Goal: Task Accomplishment & Management: Complete application form

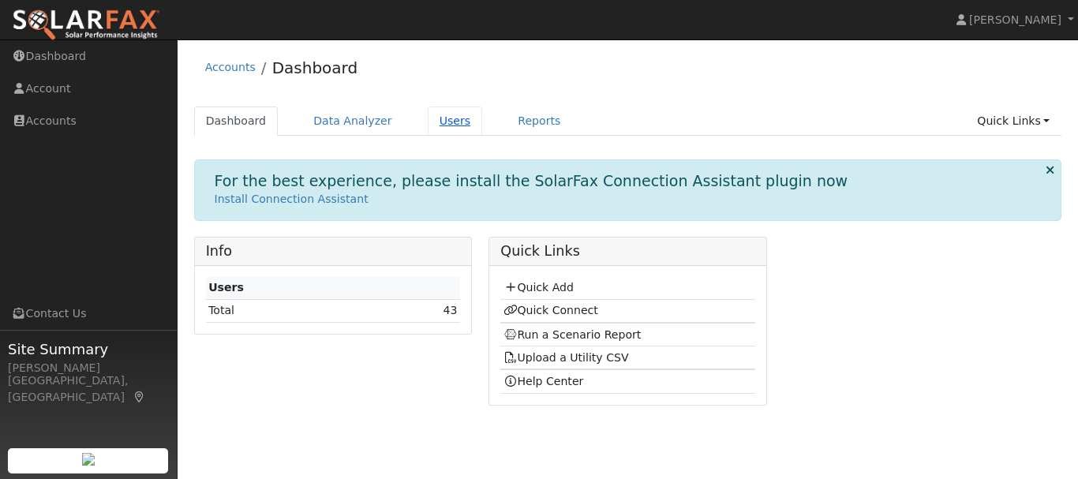
click at [437, 123] on link "Users" at bounding box center [455, 120] width 55 height 29
click at [562, 286] on link "Quick Add" at bounding box center [538, 287] width 70 height 13
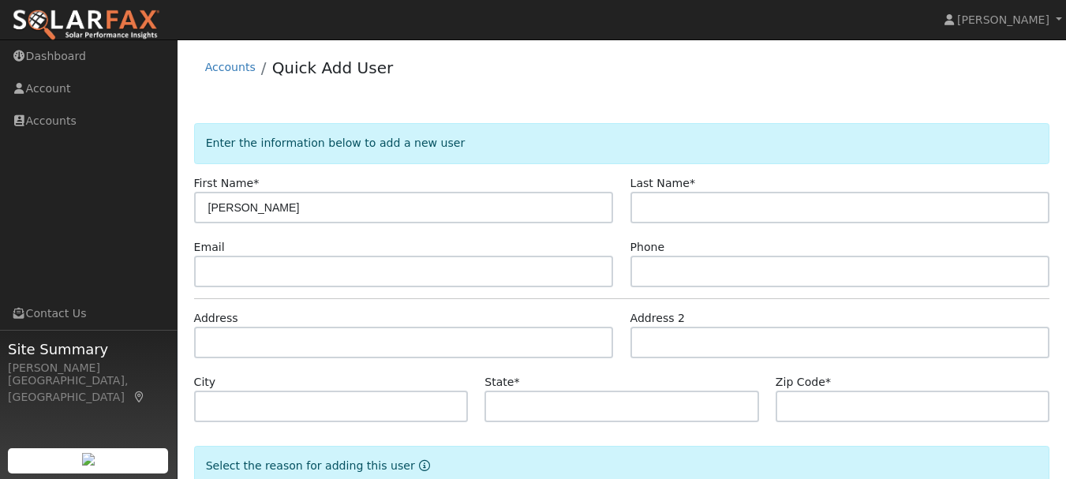
type input "Patricia"
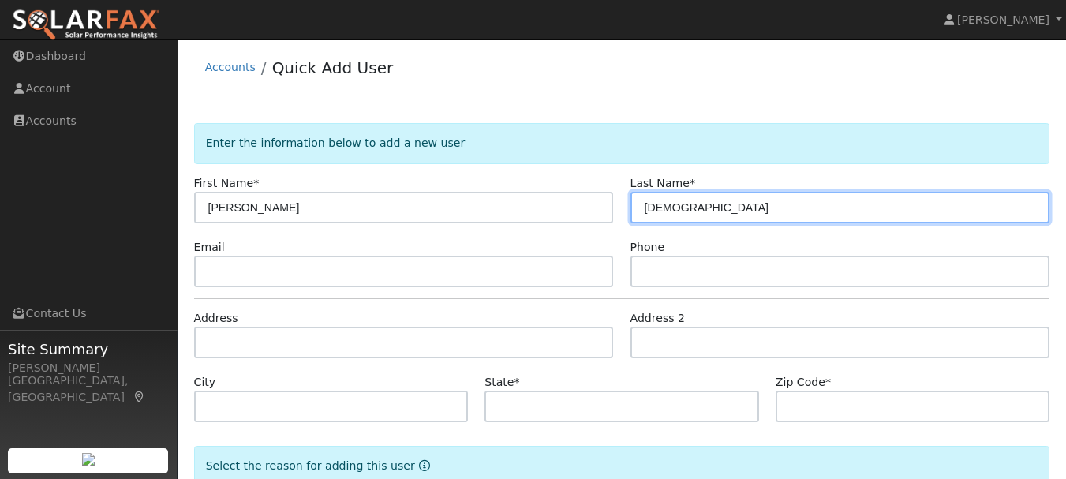
type input "Christ"
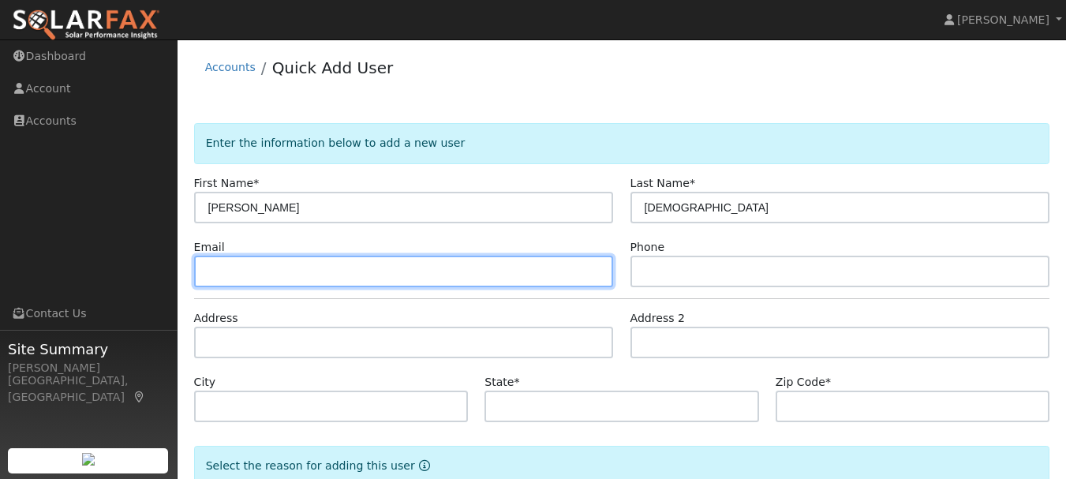
click at [230, 269] on input "text" at bounding box center [404, 272] width 420 height 32
type input "pmchrist7@yahoo.com"
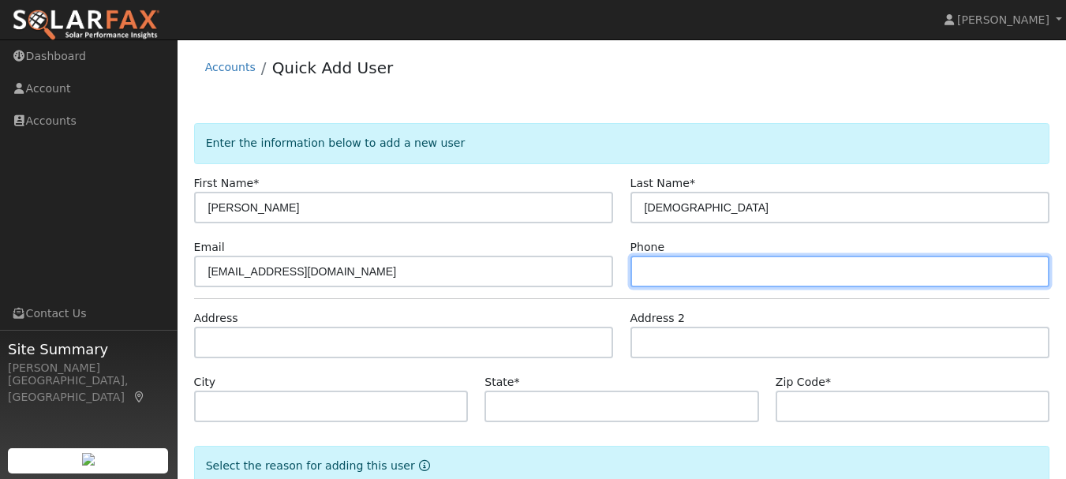
click at [705, 283] on input "text" at bounding box center [840, 272] width 420 height 32
type input "2097706450"
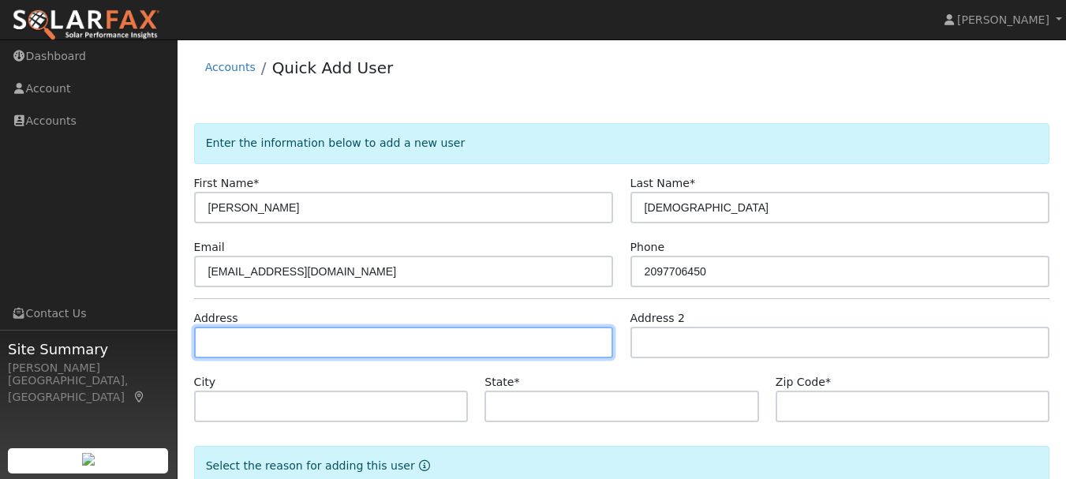
click at [276, 348] on input "text" at bounding box center [404, 343] width 420 height 32
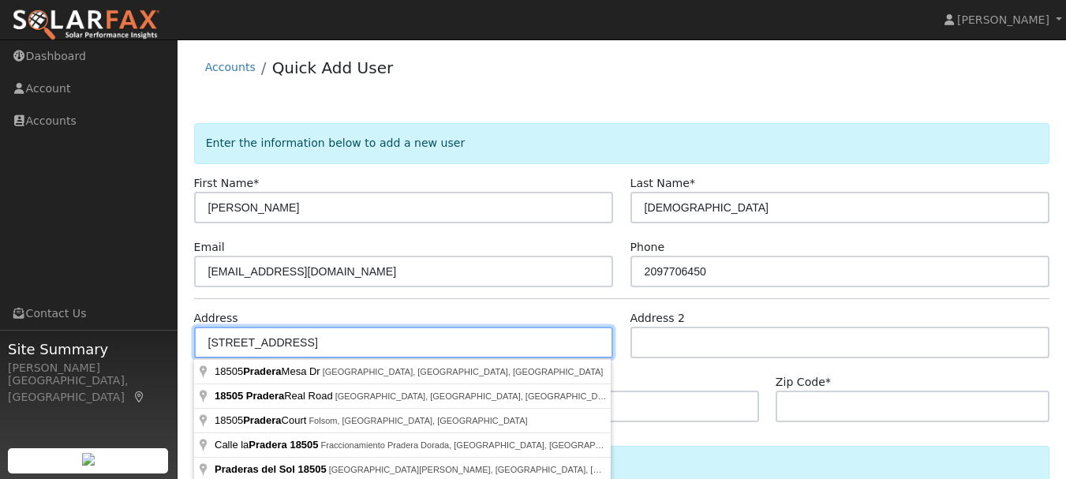
type input "[STREET_ADDRESS]"
type input "Sonora"
type input "CA"
type input "95370"
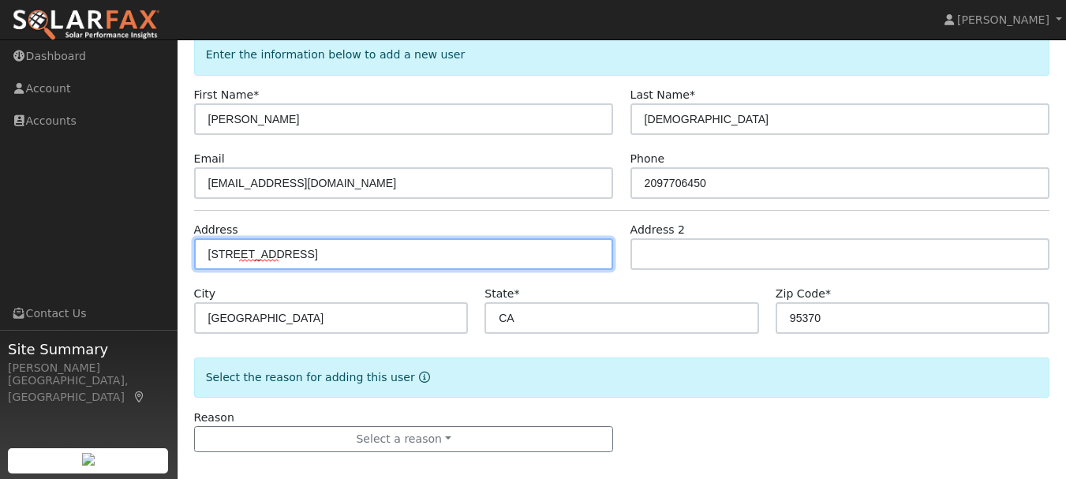
scroll to position [101, 0]
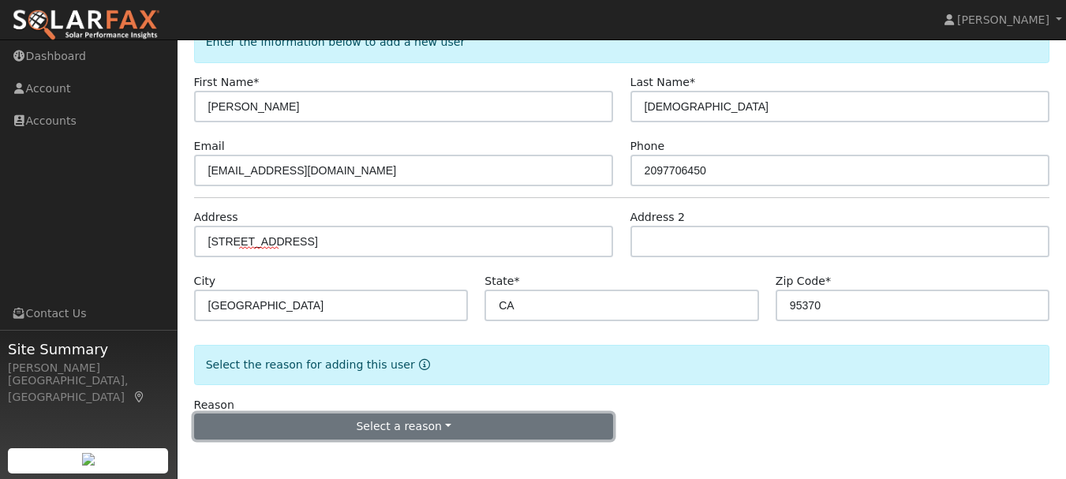
click at [446, 437] on button "Select a reason" at bounding box center [404, 426] width 420 height 27
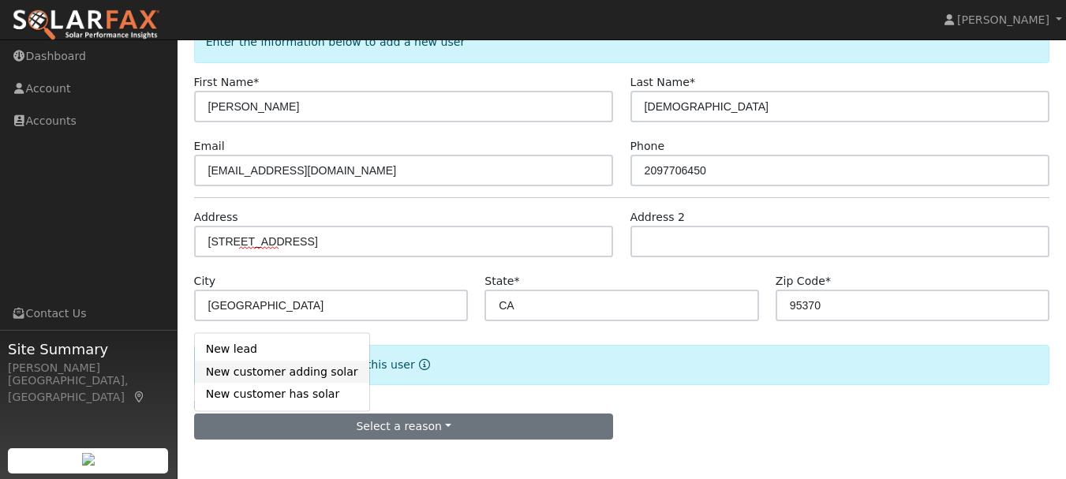
click at [251, 375] on link "New customer adding solar" at bounding box center [282, 372] width 174 height 22
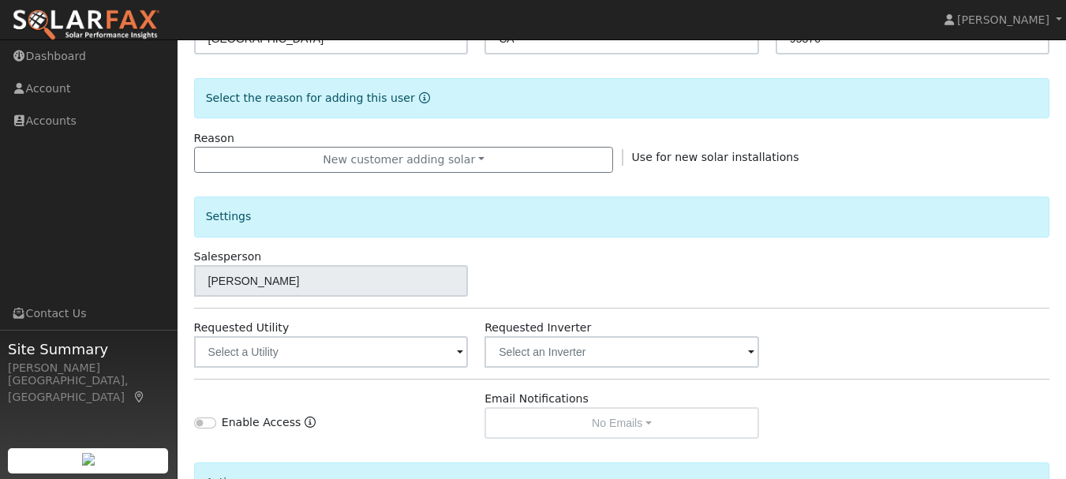
scroll to position [379, 0]
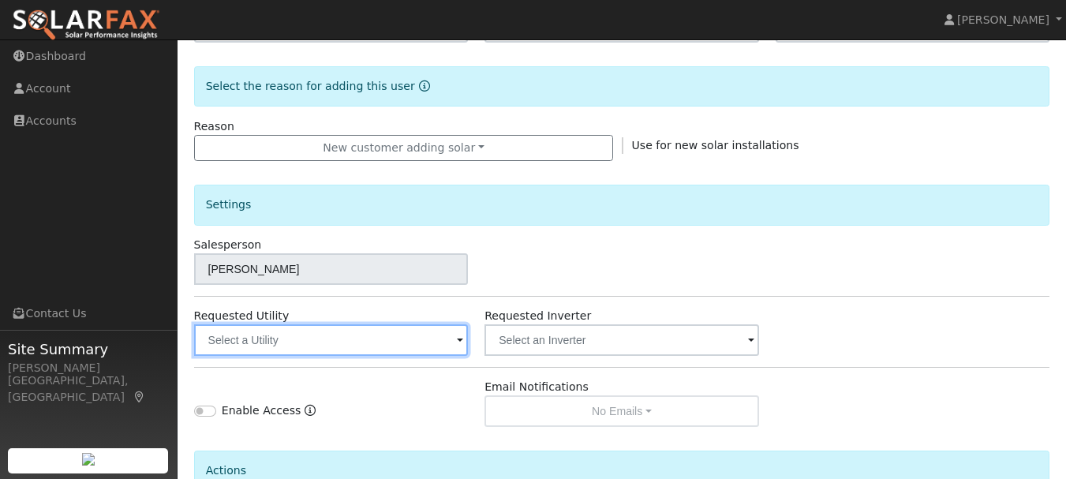
click at [409, 337] on input "text" at bounding box center [331, 340] width 275 height 32
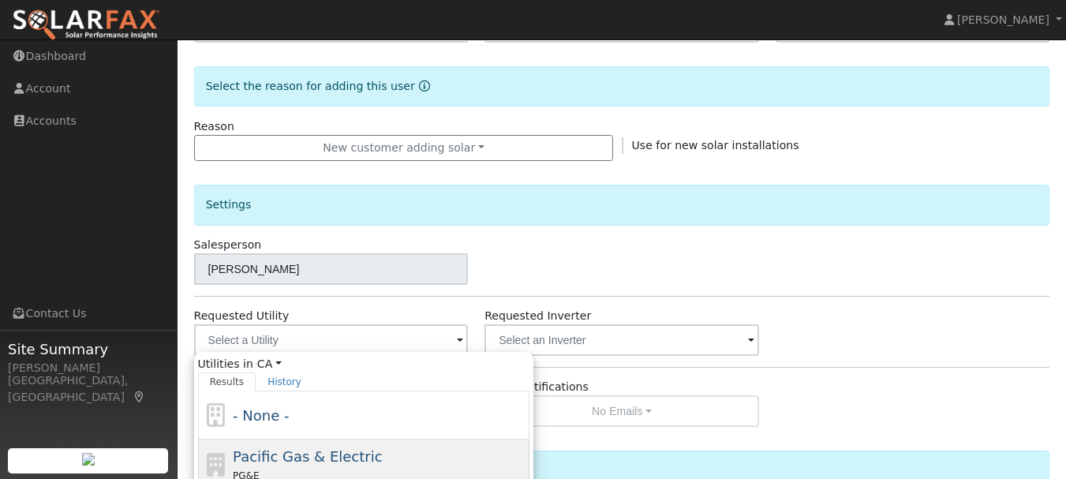
click at [363, 454] on div "Pacific Gas & Electric PG&E" at bounding box center [379, 465] width 293 height 38
type input "Pacific Gas & Electric"
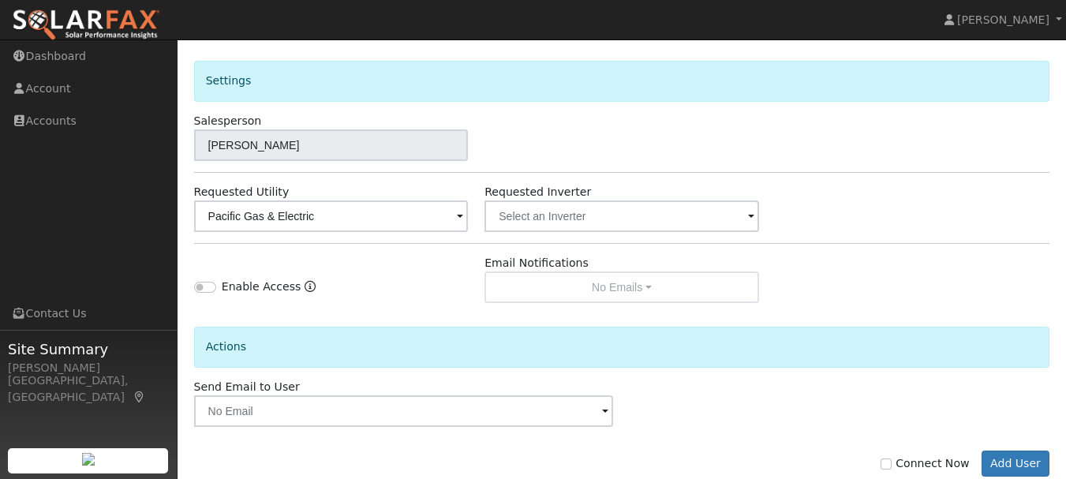
scroll to position [540, 0]
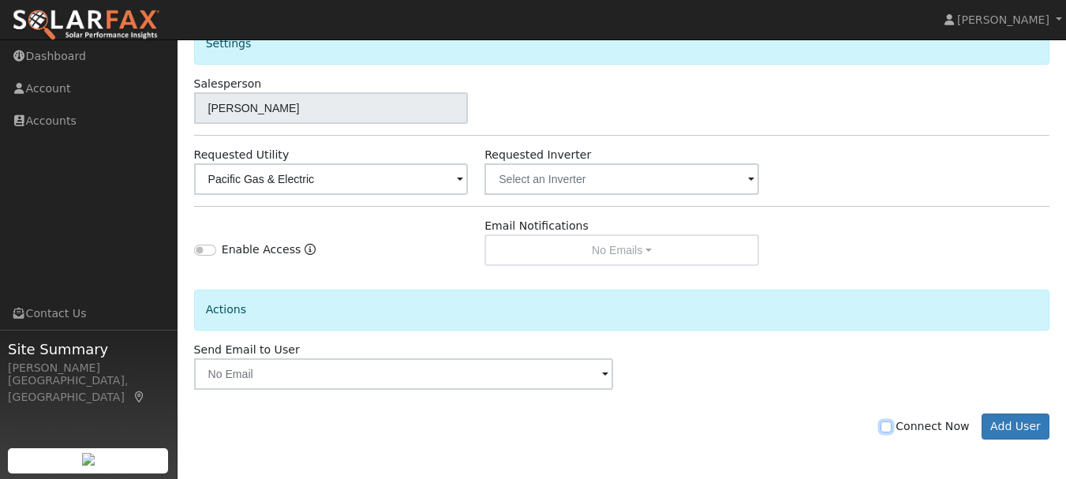
click at [891, 432] on input "Connect Now" at bounding box center [885, 426] width 11 height 11
checkbox input "true"
click at [1025, 435] on button "Add User" at bounding box center [1015, 426] width 69 height 27
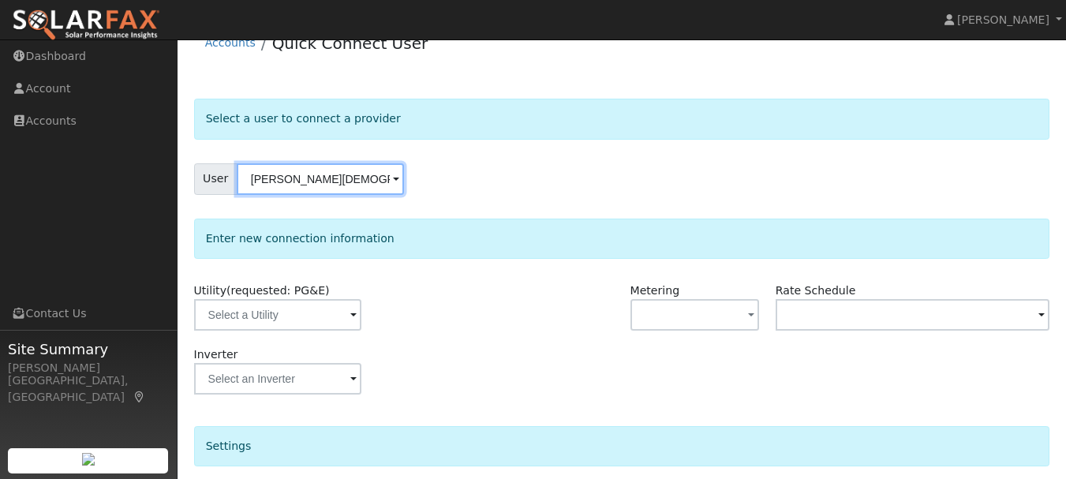
scroll to position [73, 0]
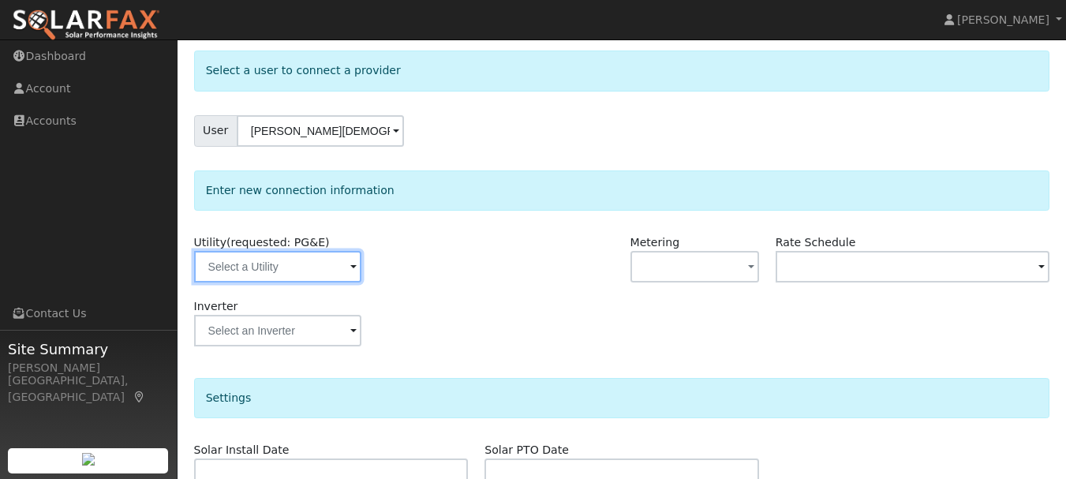
click at [314, 263] on input "text" at bounding box center [277, 267] width 167 height 32
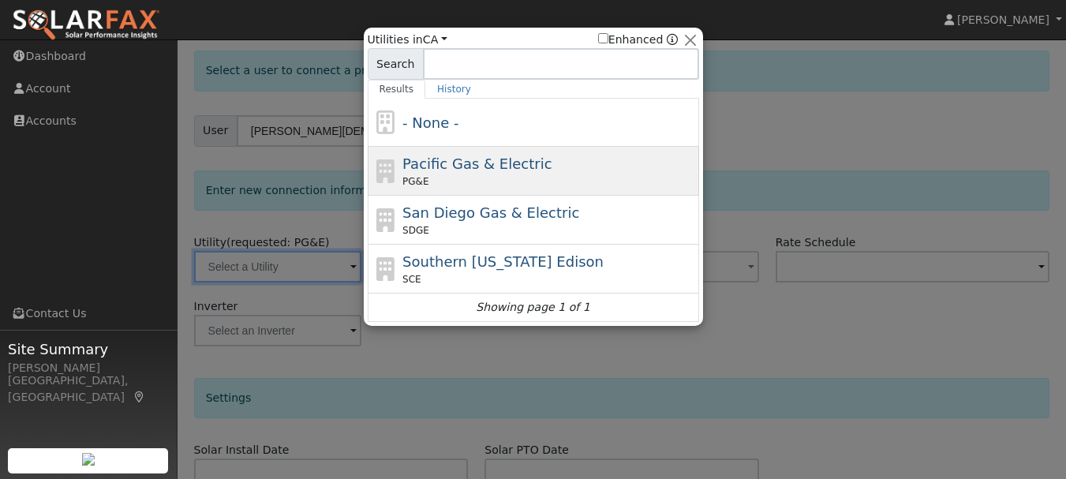
click at [510, 167] on span "Pacific Gas & Electric" at bounding box center [476, 163] width 149 height 17
type input "PG&E"
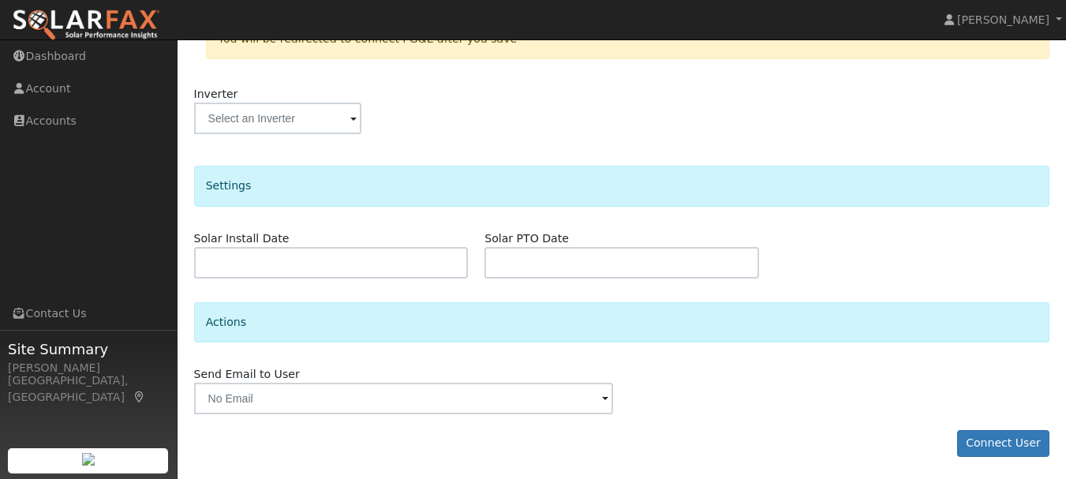
scroll to position [353, 0]
click at [1014, 445] on button "Connect User" at bounding box center [1003, 441] width 93 height 27
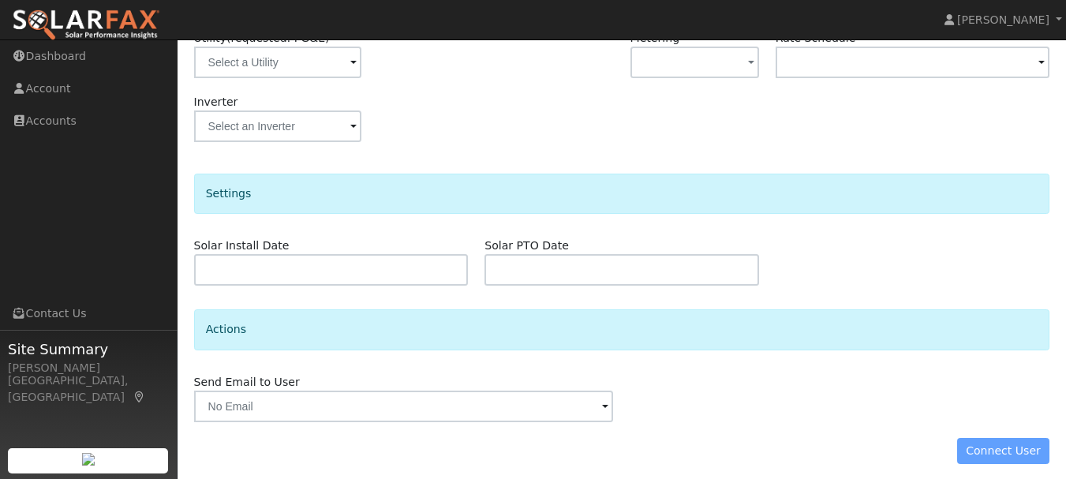
scroll to position [286, 0]
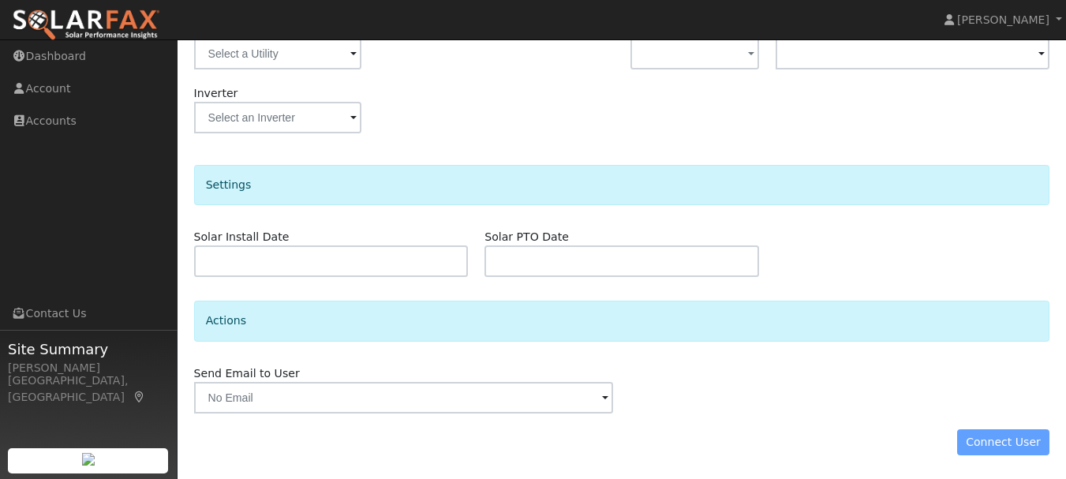
click at [1011, 445] on div "Connect User" at bounding box center [621, 442] width 872 height 27
click at [1000, 446] on div "Connect User" at bounding box center [621, 442] width 872 height 27
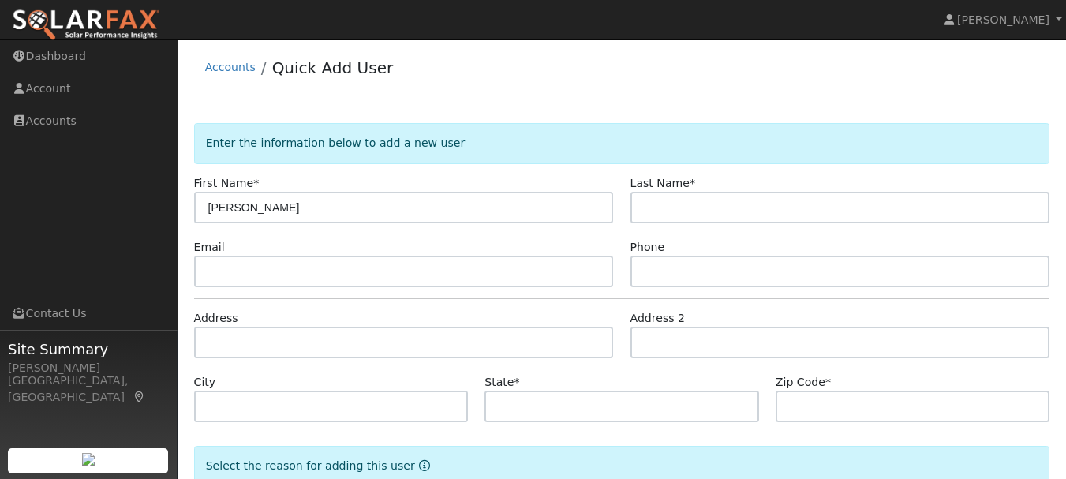
type input "[PERSON_NAME]"
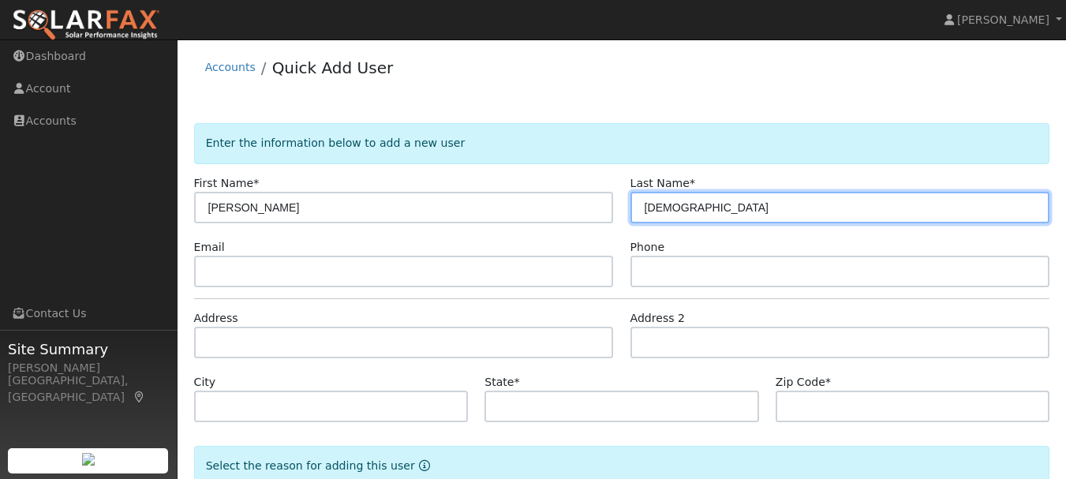
type input "[DEMOGRAPHIC_DATA]"
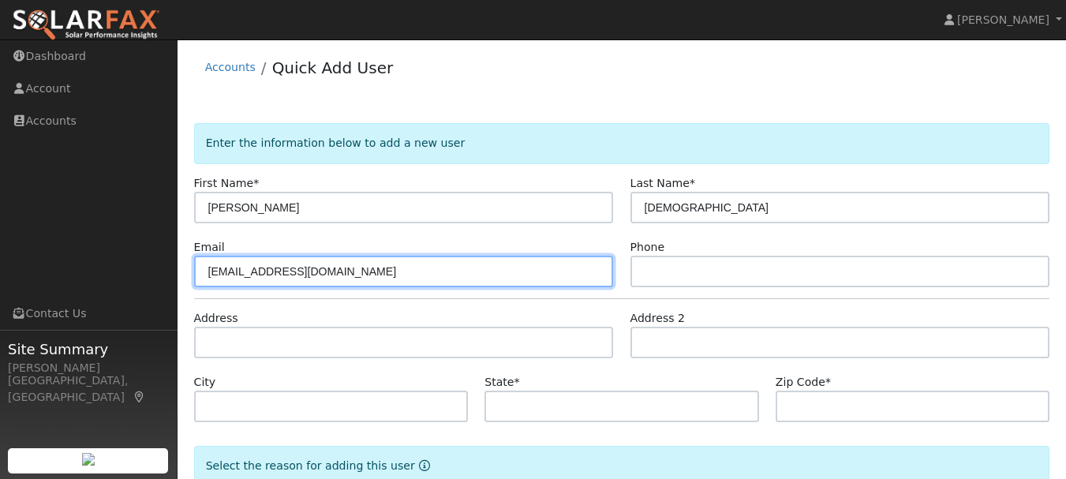
type input "[EMAIL_ADDRESS][DOMAIN_NAME]"
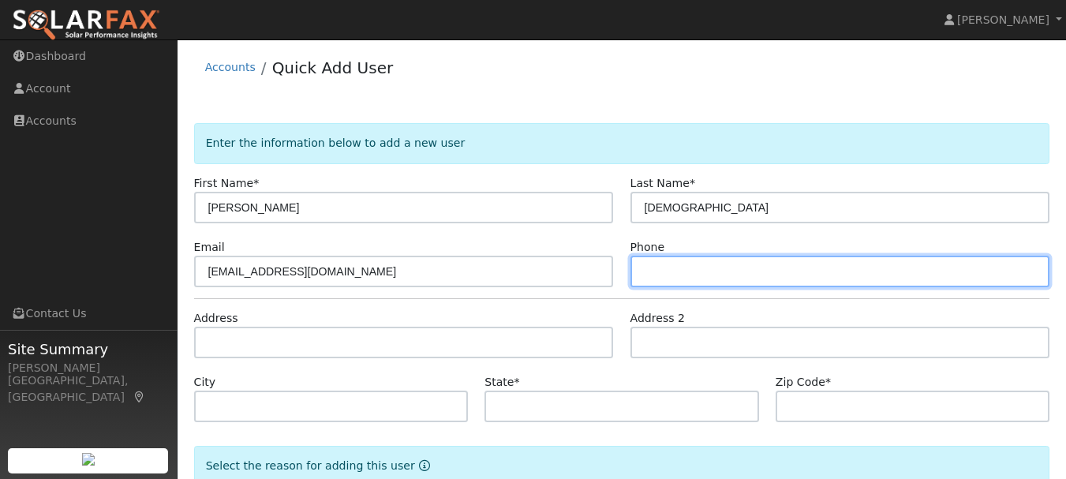
click at [650, 273] on input "text" at bounding box center [840, 272] width 420 height 32
type input "2097706450"
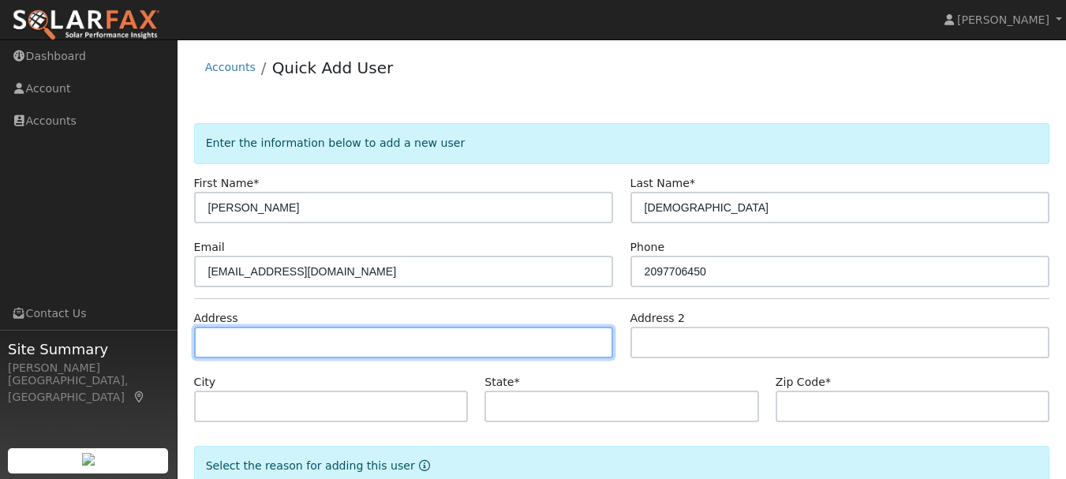
click at [349, 348] on input "text" at bounding box center [404, 343] width 420 height 32
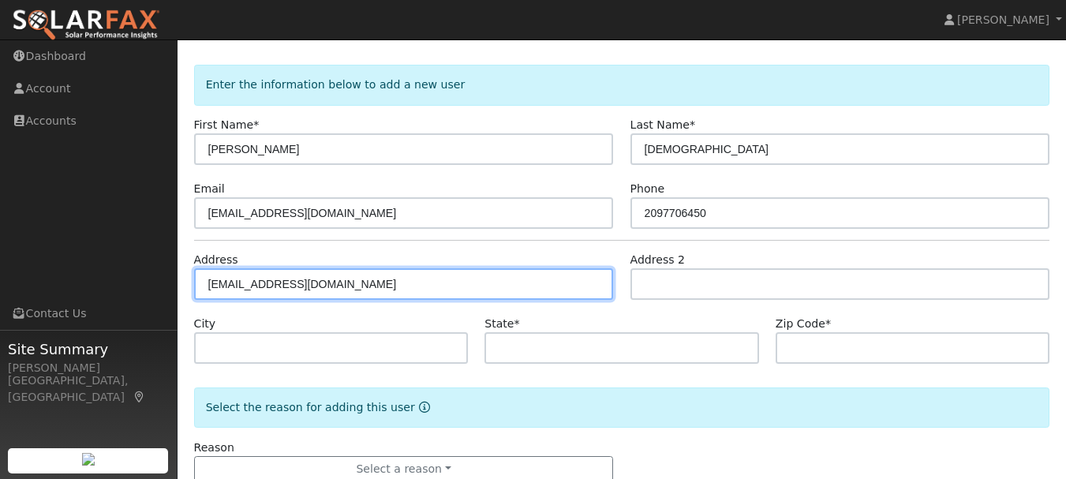
scroll to position [62, 0]
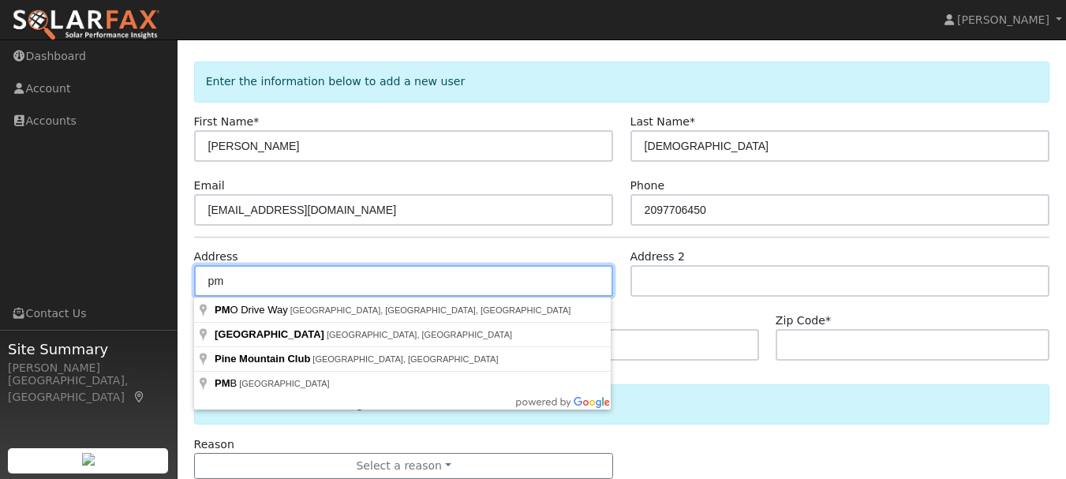
type input "p"
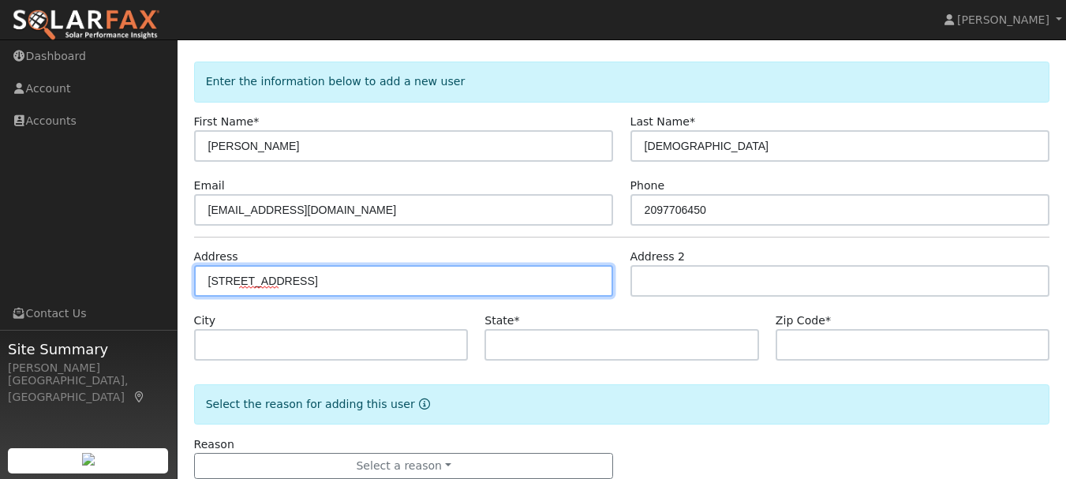
type input "18505 Pradera Real Road"
type input "Sonora"
type input "CA"
type input "95370"
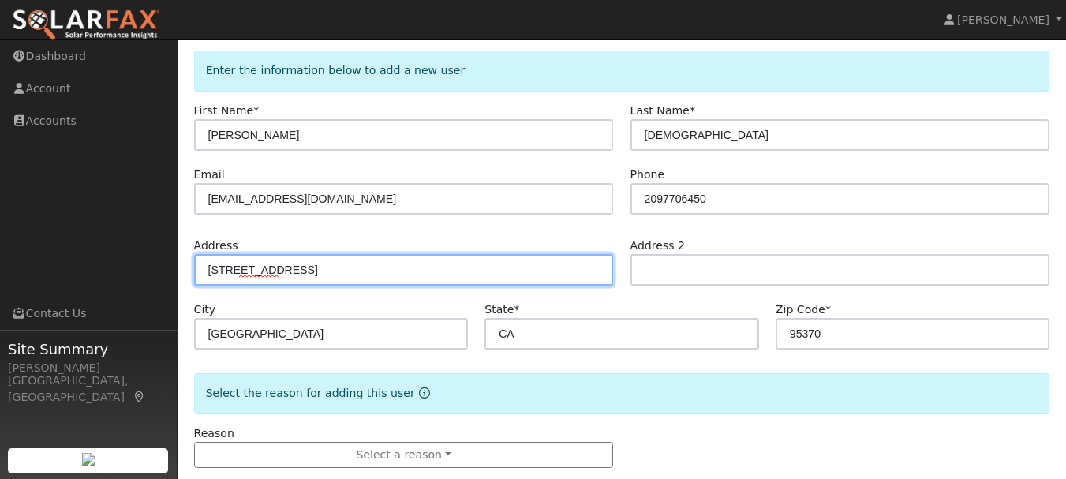
scroll to position [101, 0]
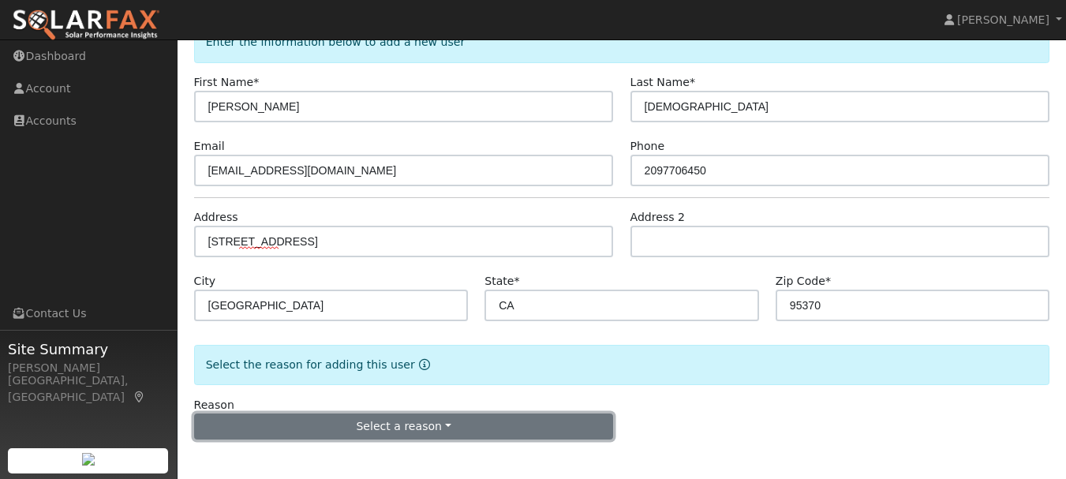
click at [520, 428] on button "Select a reason" at bounding box center [404, 426] width 420 height 27
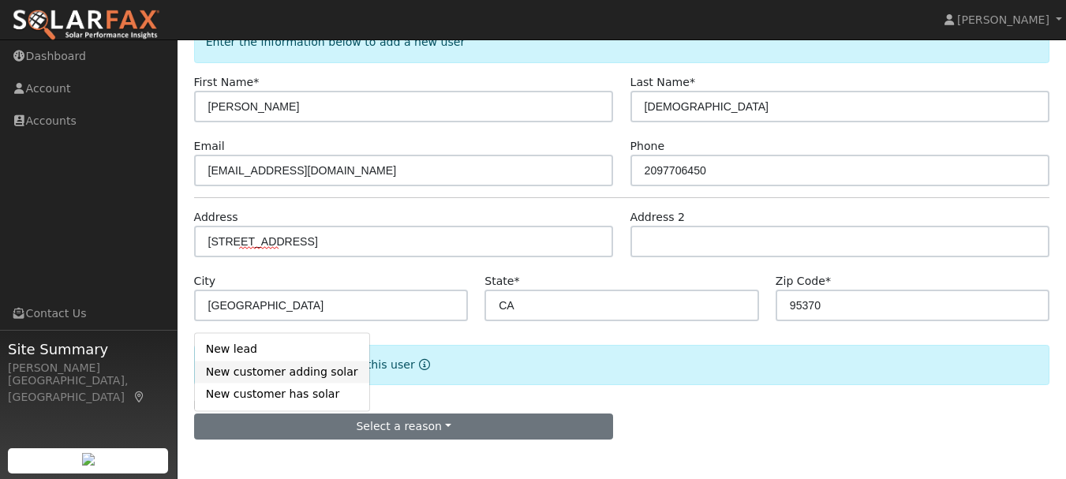
click at [297, 375] on link "New customer adding solar" at bounding box center [282, 372] width 174 height 22
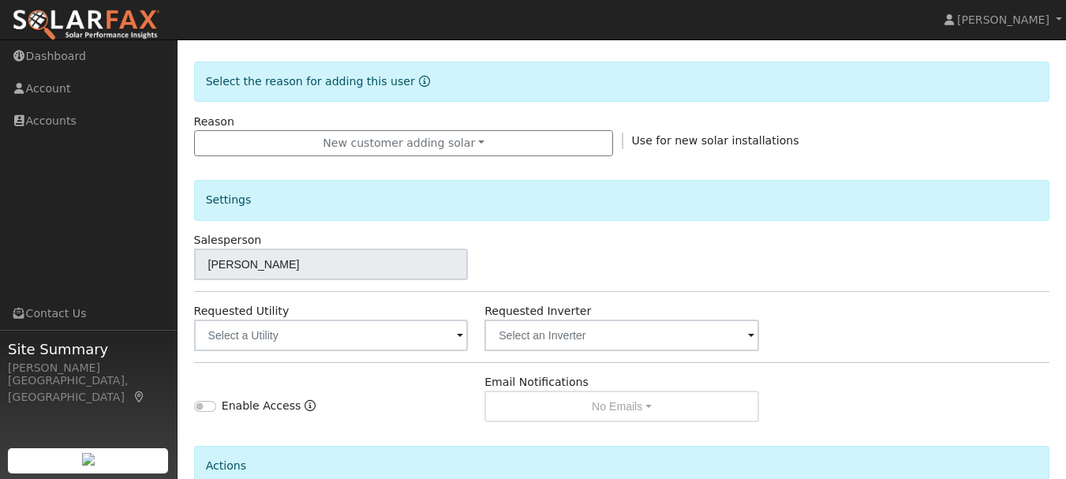
scroll to position [396, 0]
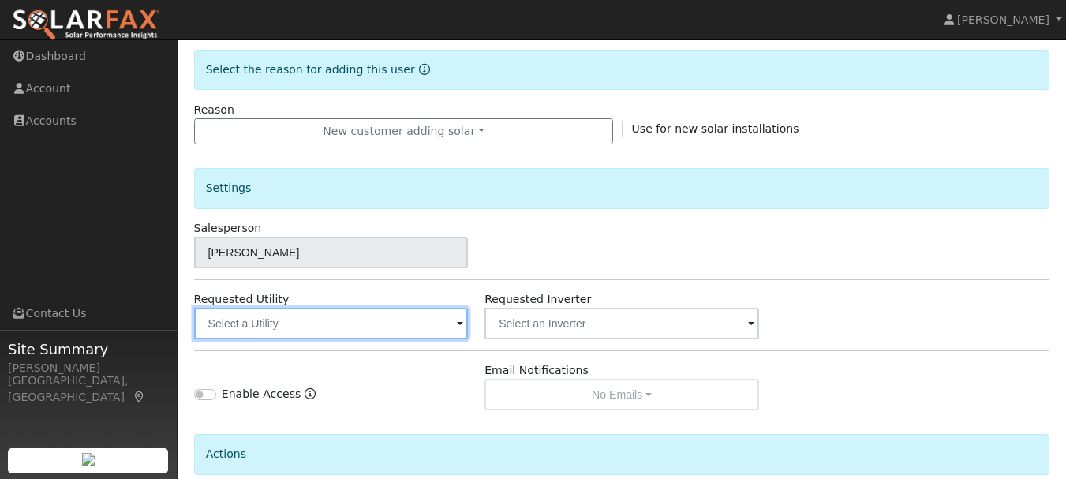
click at [421, 326] on input "text" at bounding box center [331, 324] width 275 height 32
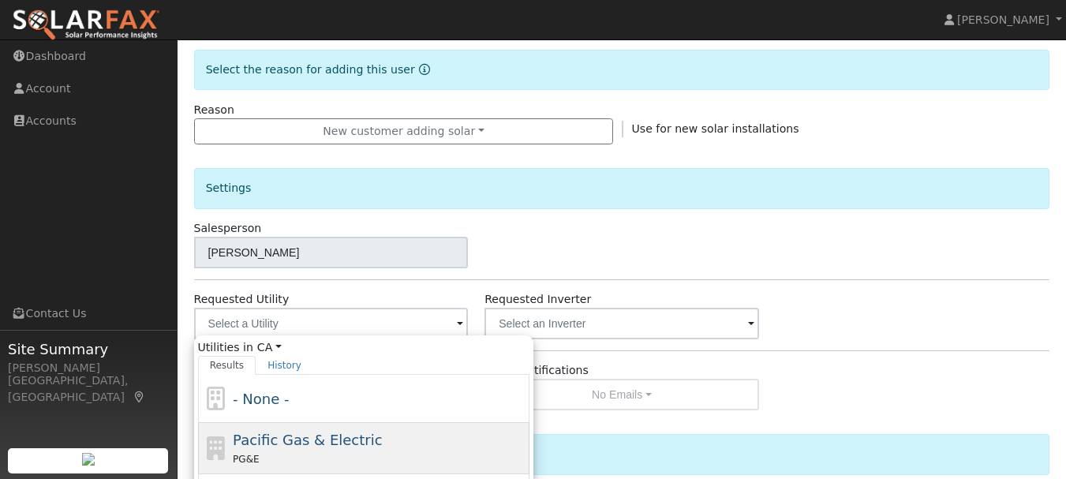
click at [356, 441] on span "Pacific Gas & Electric" at bounding box center [307, 440] width 149 height 17
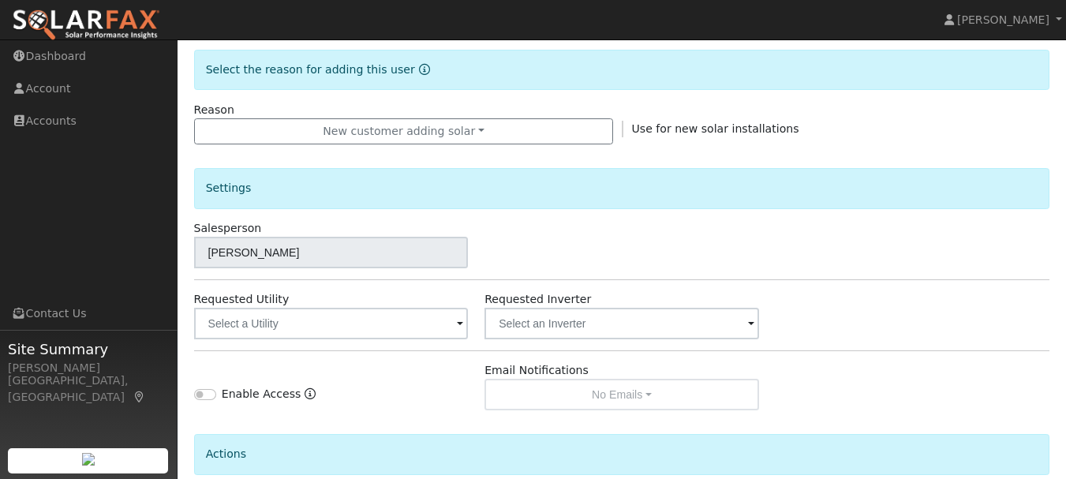
type input "Pacific Gas & Electric"
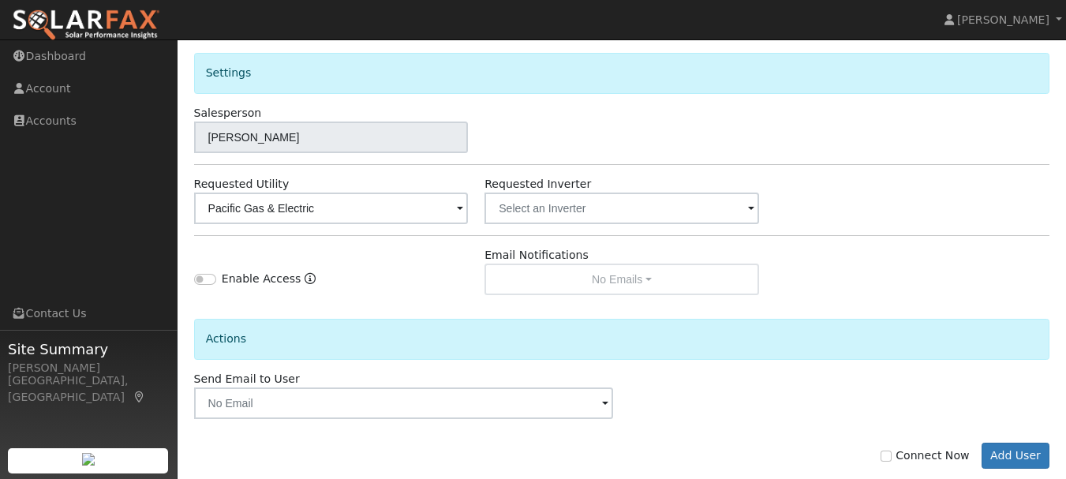
scroll to position [540, 0]
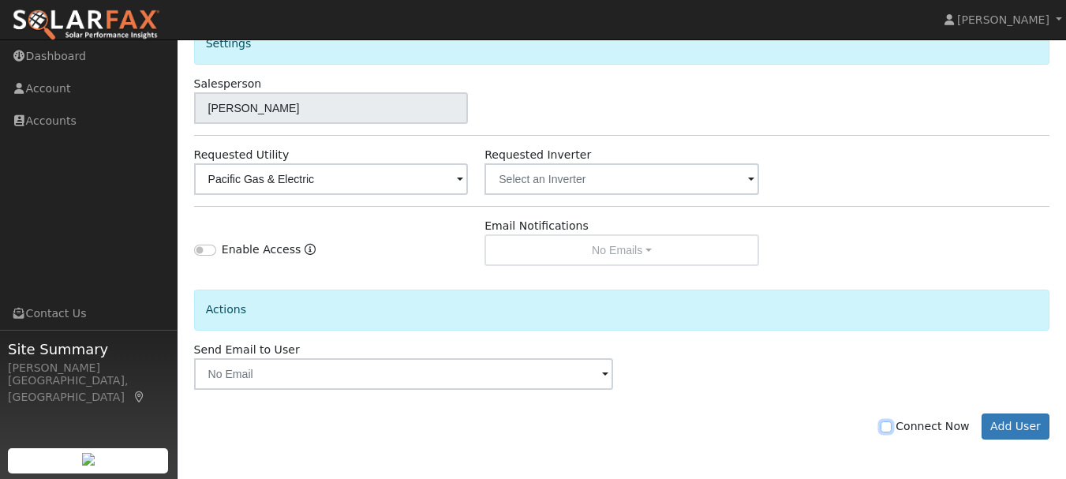
click at [891, 429] on input "Connect Now" at bounding box center [885, 426] width 11 height 11
checkbox input "true"
click at [1020, 431] on button "Add User" at bounding box center [1015, 426] width 69 height 27
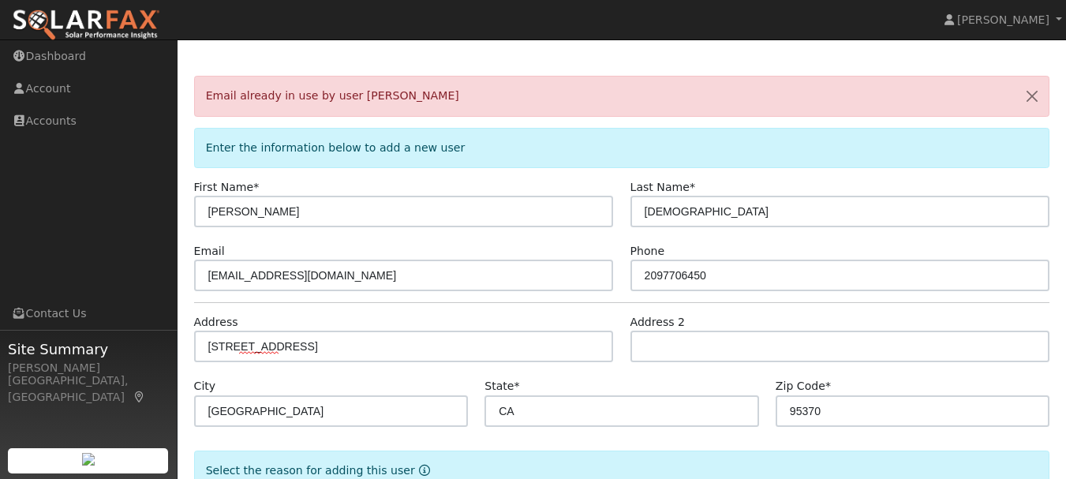
scroll to position [0, 0]
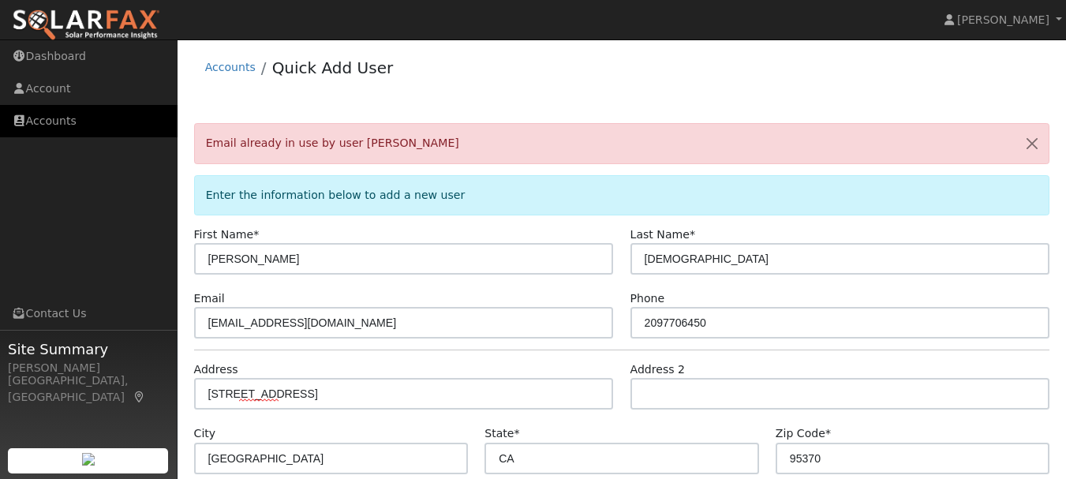
click at [51, 124] on link "Accounts" at bounding box center [88, 121] width 177 height 32
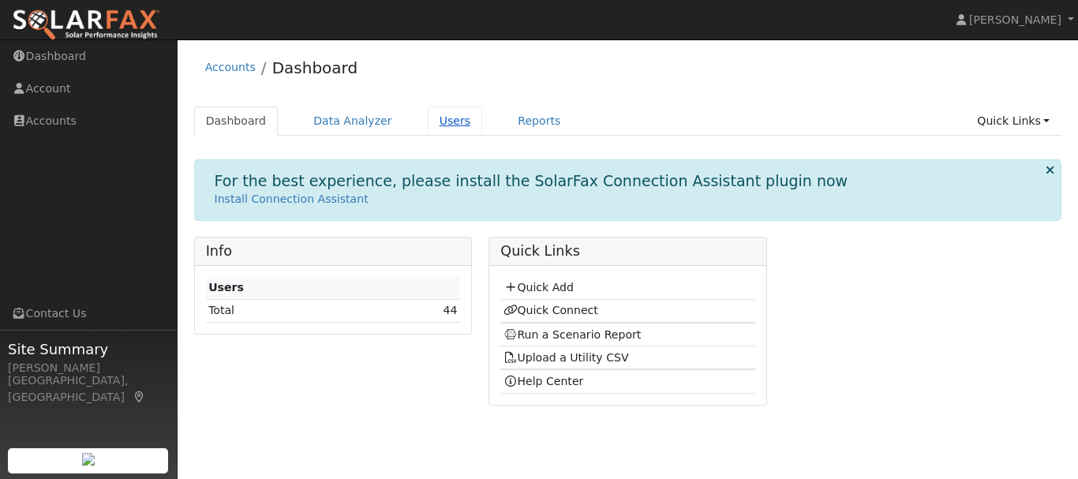
click at [444, 122] on link "Users" at bounding box center [455, 120] width 55 height 29
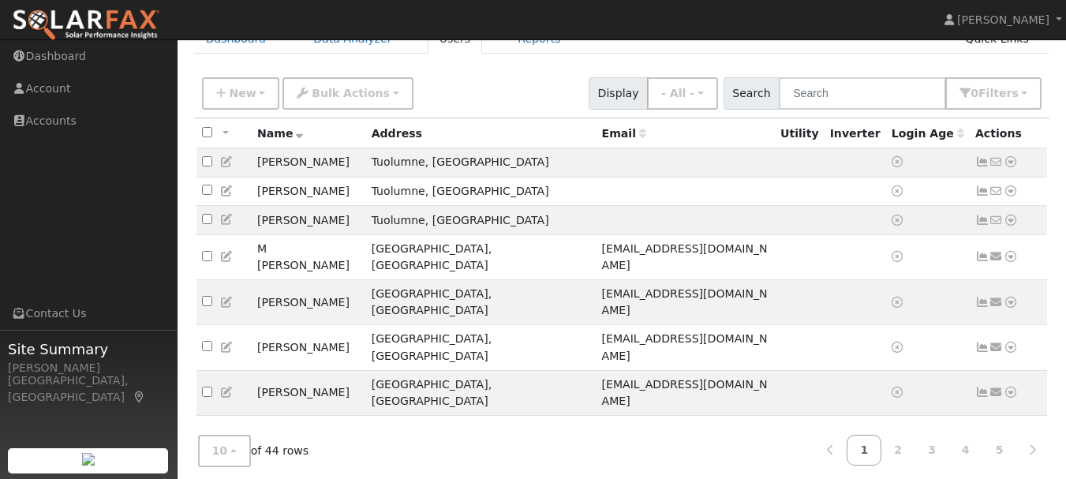
scroll to position [131, 0]
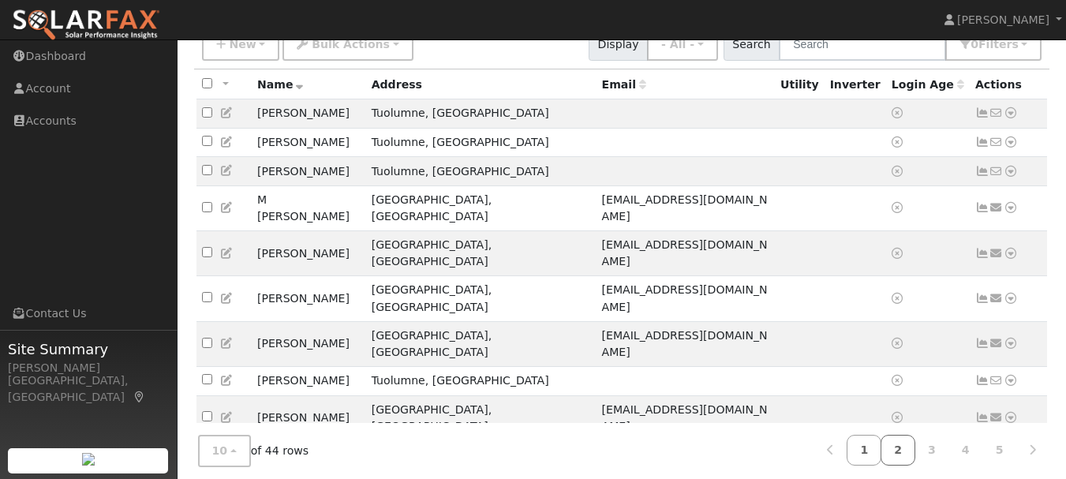
click at [908, 446] on link "2" at bounding box center [897, 450] width 35 height 31
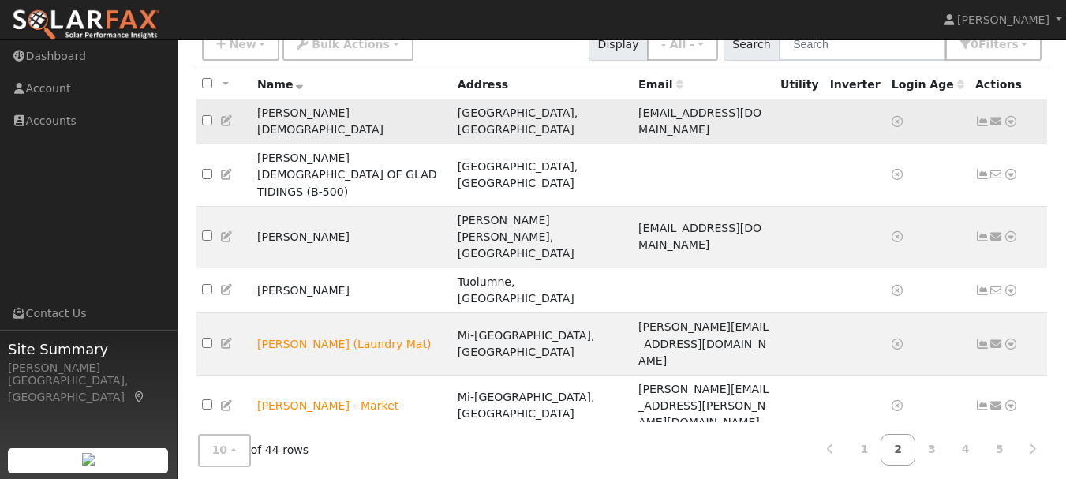
click at [1014, 116] on icon at bounding box center [1010, 121] width 14 height 11
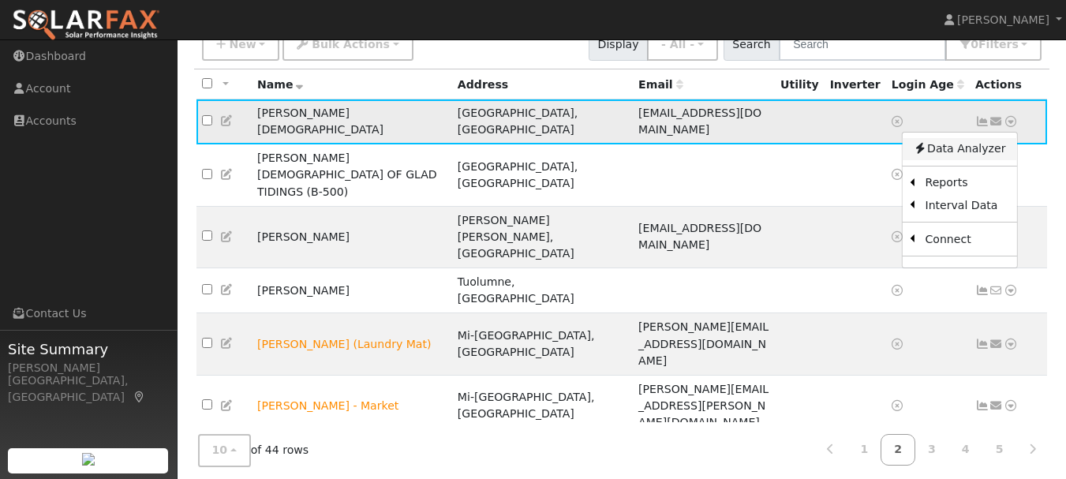
click at [985, 148] on link "Data Analyzer" at bounding box center [959, 149] width 114 height 22
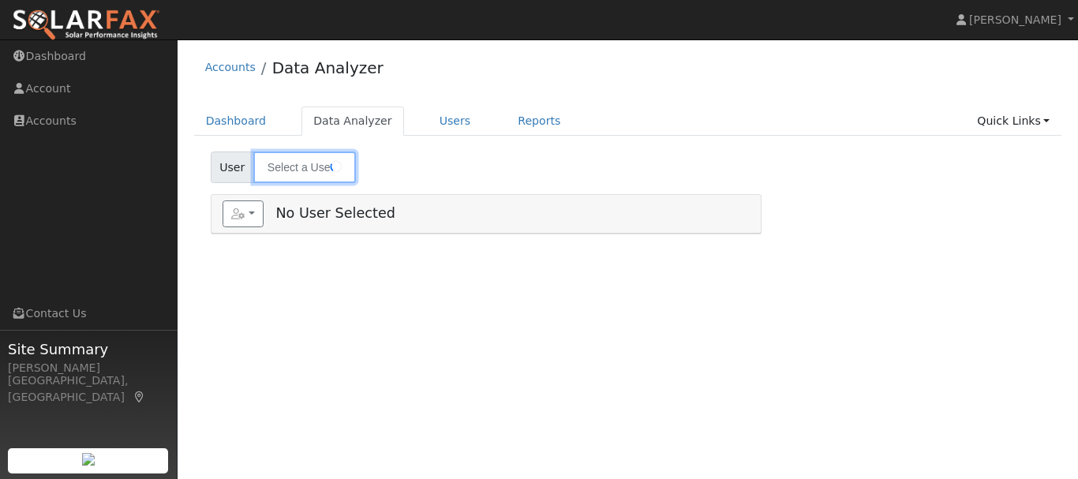
type input "[PERSON_NAME][DEMOGRAPHIC_DATA]"
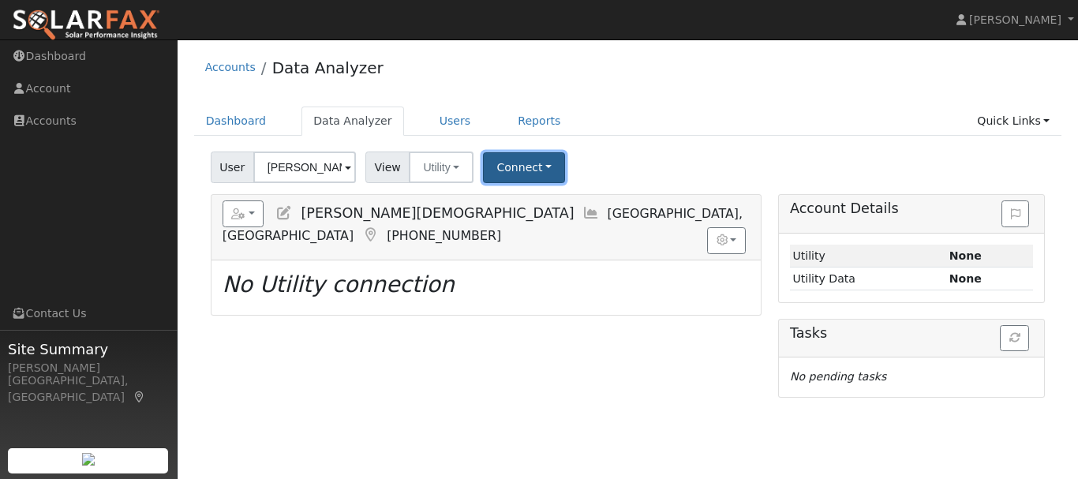
click at [534, 169] on button "Connect" at bounding box center [524, 167] width 82 height 31
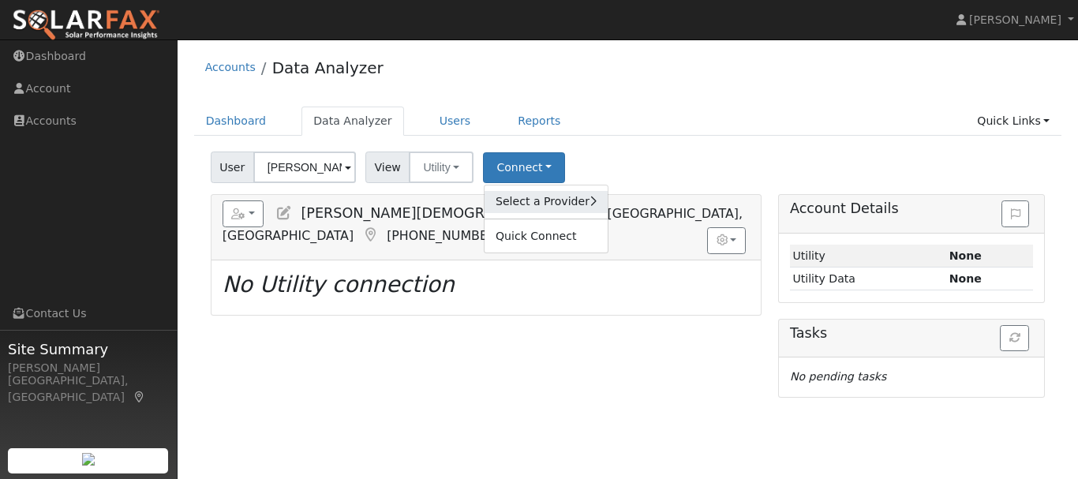
click at [564, 203] on link "Select a Provider" at bounding box center [545, 202] width 123 height 22
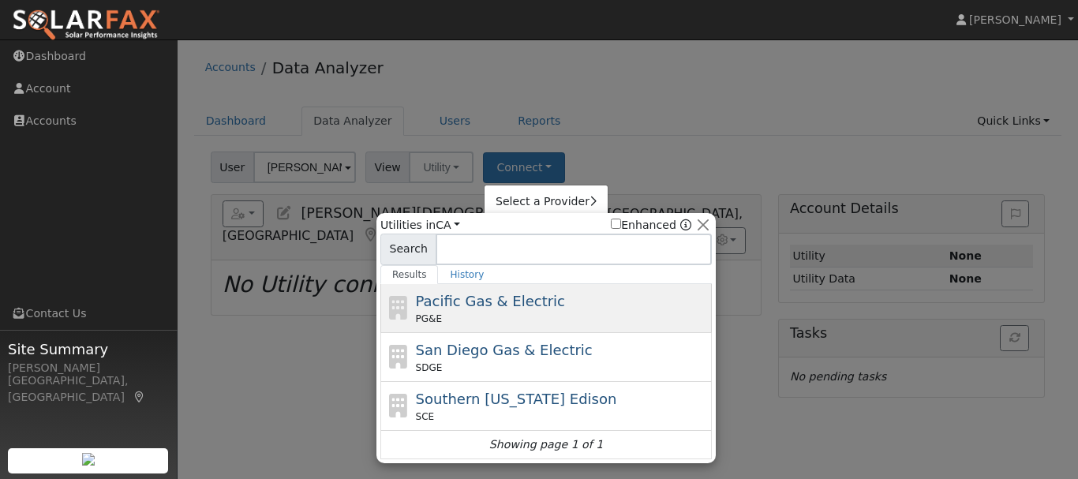
click at [561, 304] on div "Pacific Gas & Electric PG&E" at bounding box center [562, 307] width 293 height 35
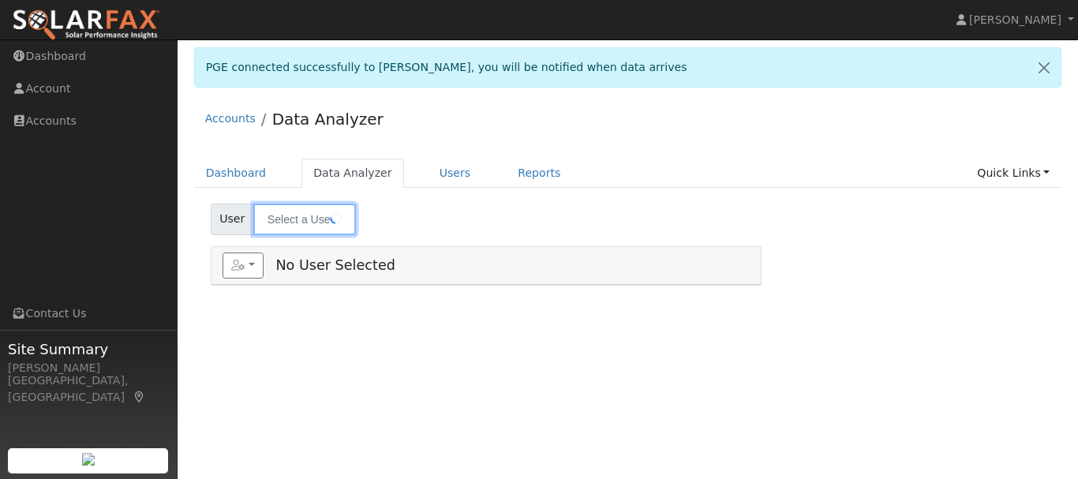
type input "[PERSON_NAME][DEMOGRAPHIC_DATA]"
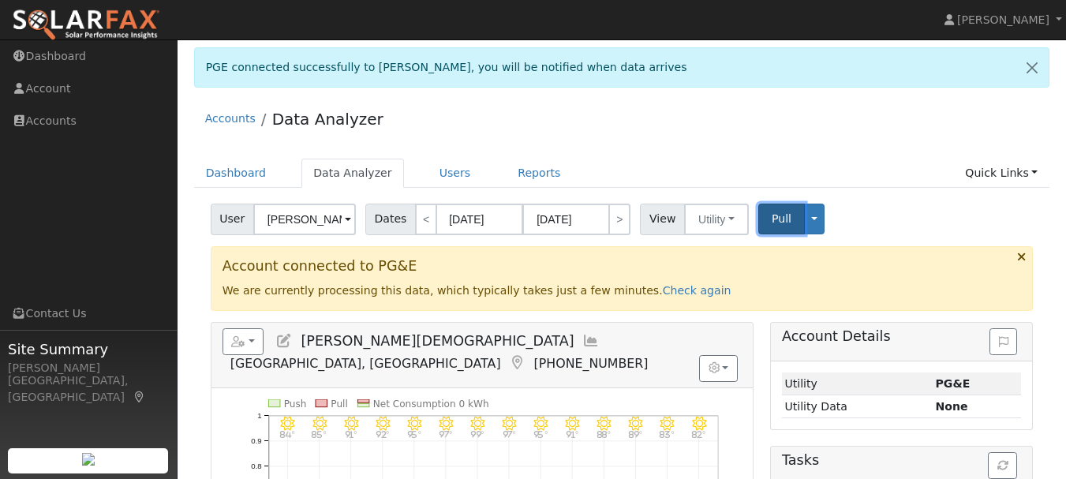
click at [771, 219] on span "Pull" at bounding box center [781, 218] width 20 height 13
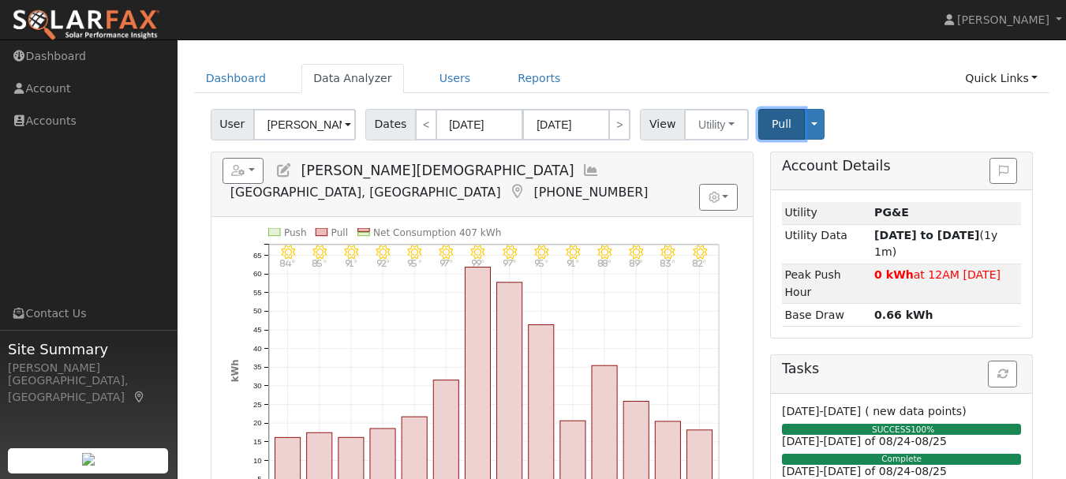
scroll to position [84, 0]
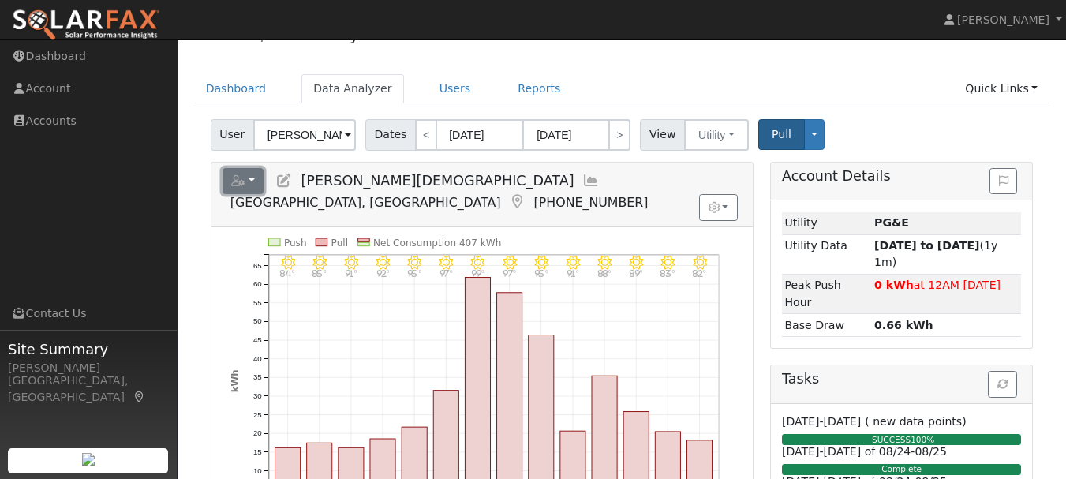
click at [249, 182] on button "button" at bounding box center [243, 181] width 42 height 27
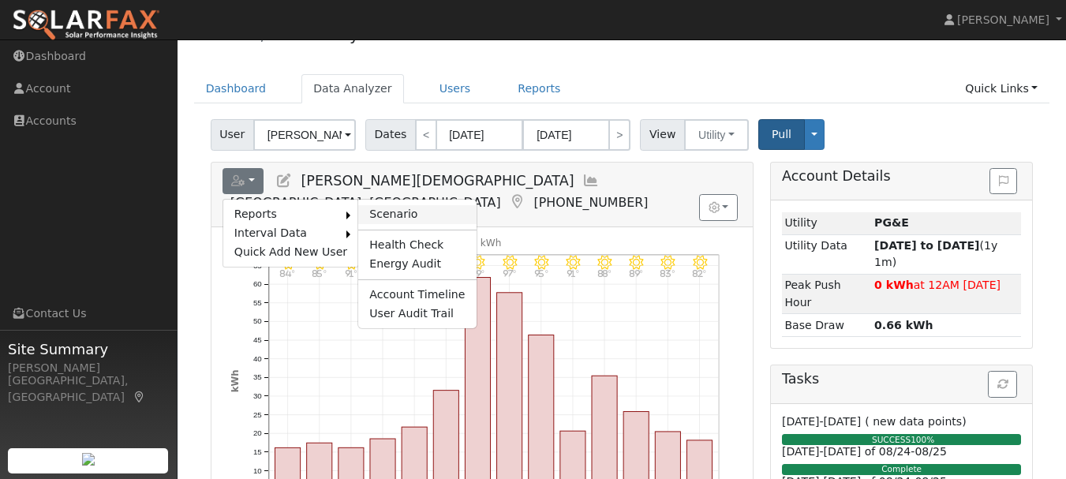
click at [375, 212] on link "Scenario" at bounding box center [417, 214] width 118 height 19
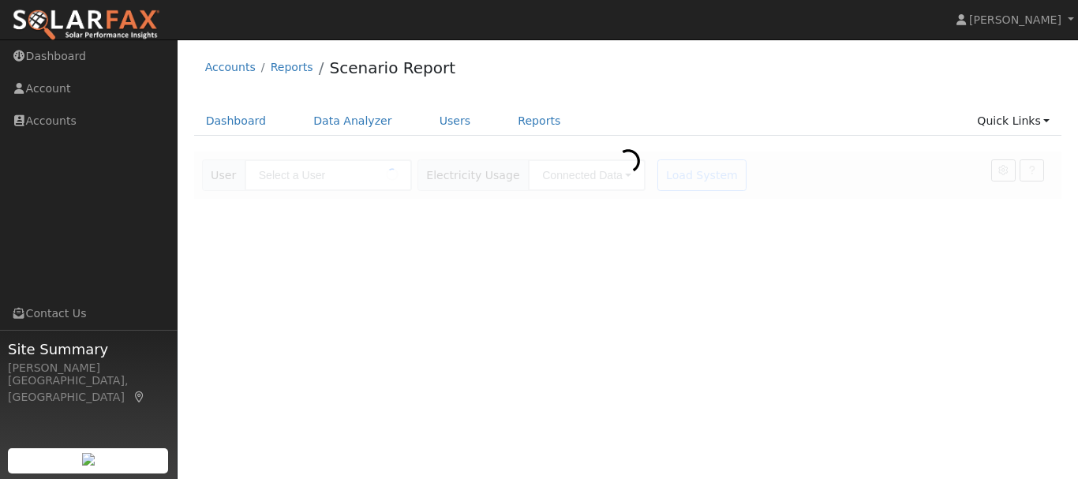
type input "[PERSON_NAME][DEMOGRAPHIC_DATA]"
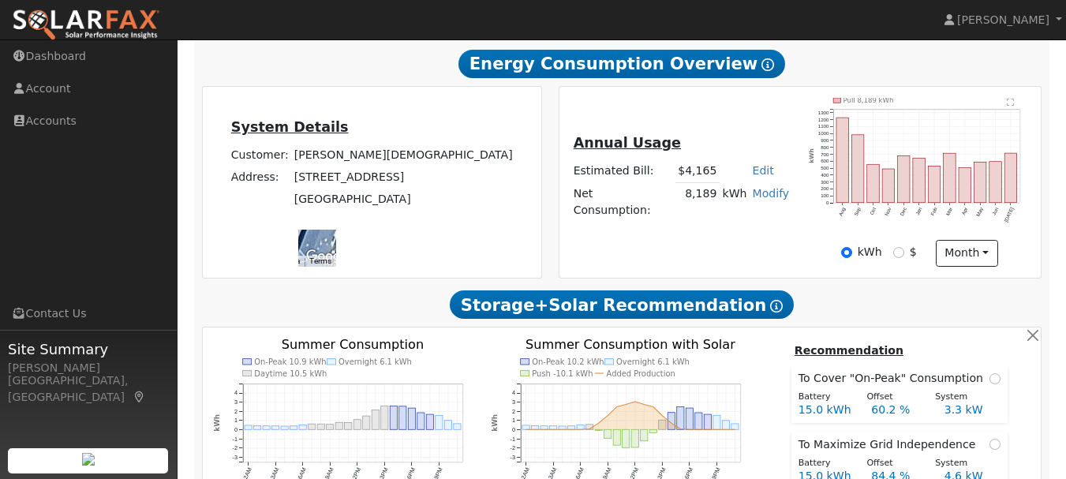
scroll to position [239, 0]
